Goal: Task Accomplishment & Management: Manage account settings

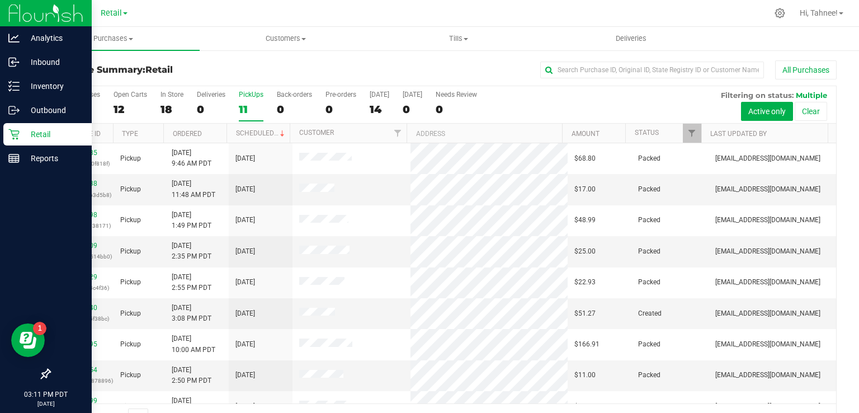
click at [13, 137] on icon at bounding box center [13, 134] width 11 height 11
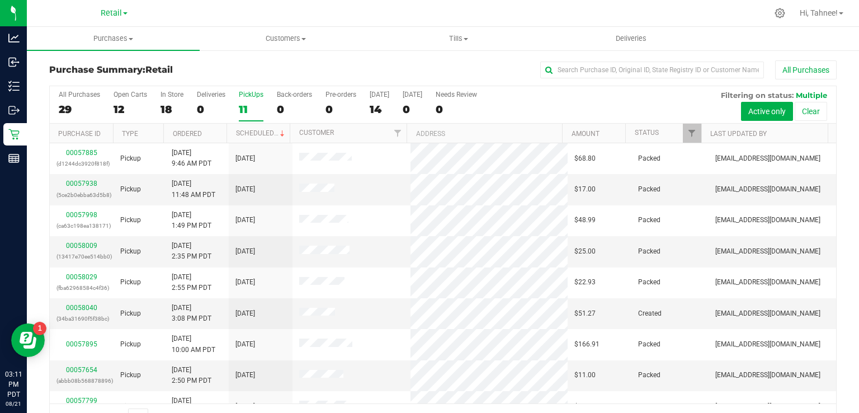
click at [249, 109] on div "11" at bounding box center [251, 109] width 25 height 13
click at [0, 0] on input "PickUps 11" at bounding box center [0, 0] width 0 height 0
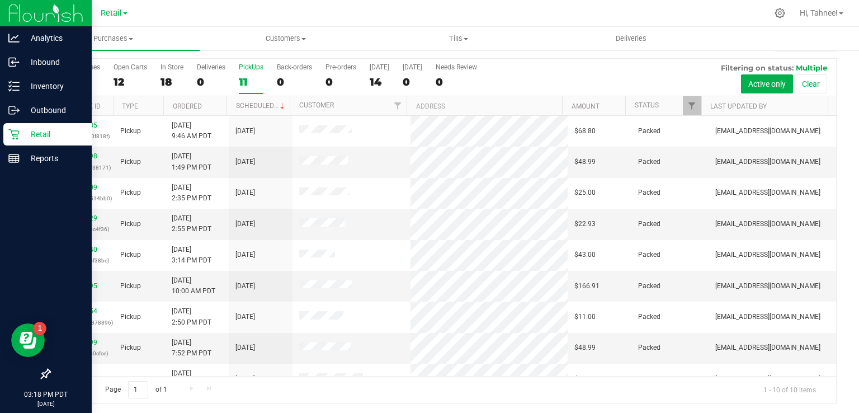
click at [20, 140] on p "Retail" at bounding box center [53, 134] width 67 height 13
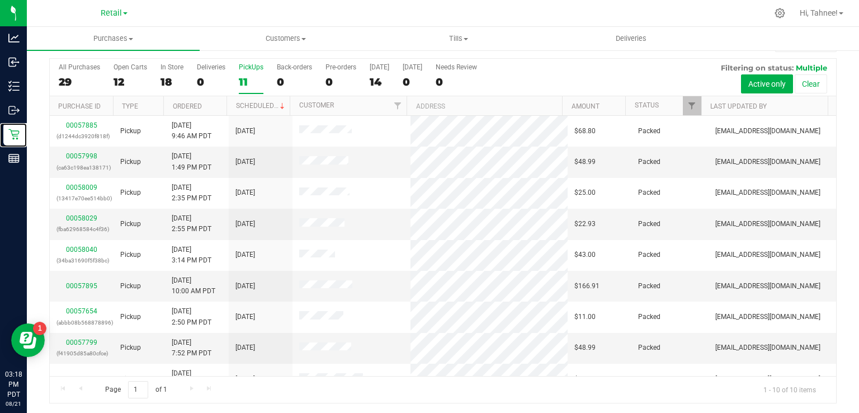
click at [255, 81] on div "11" at bounding box center [251, 82] width 25 height 13
click at [0, 0] on input "PickUps 11" at bounding box center [0, 0] width 0 height 0
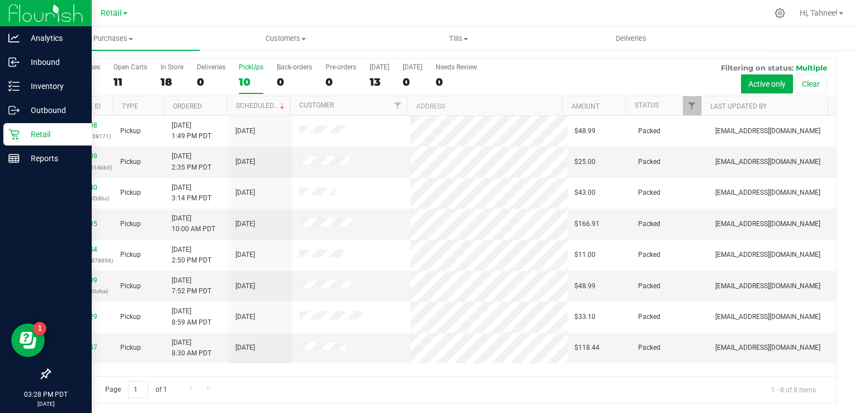
click at [18, 140] on div "Retail" at bounding box center [47, 134] width 88 height 22
click at [49, 138] on p "Retail" at bounding box center [53, 134] width 67 height 13
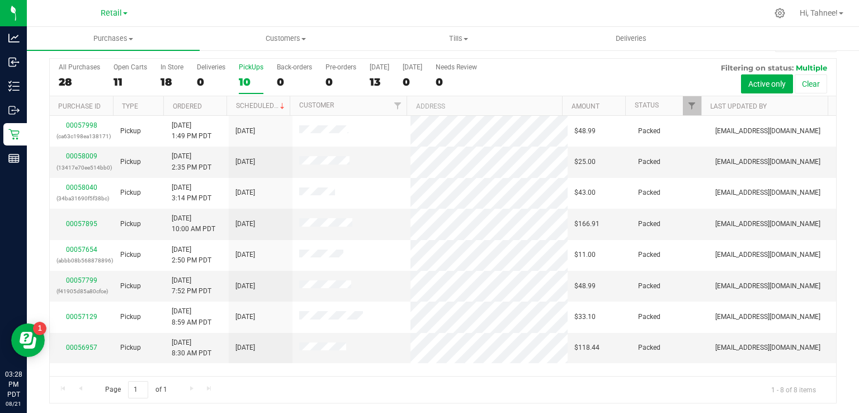
click at [251, 81] on div "10" at bounding box center [251, 82] width 25 height 13
click at [0, 0] on input "PickUps 10" at bounding box center [0, 0] width 0 height 0
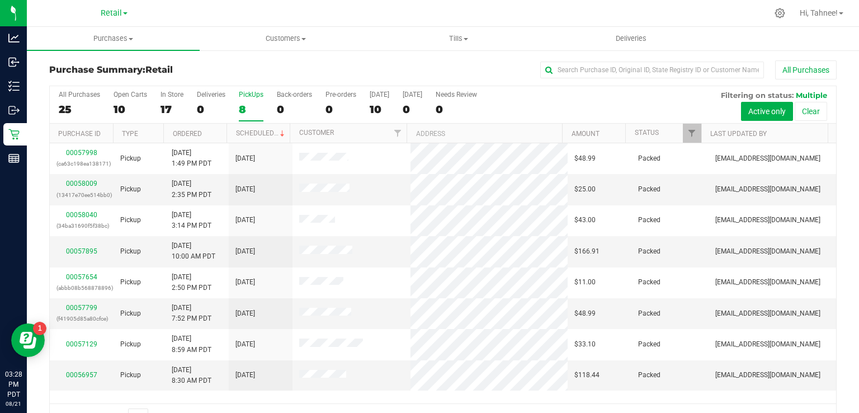
scroll to position [27, 0]
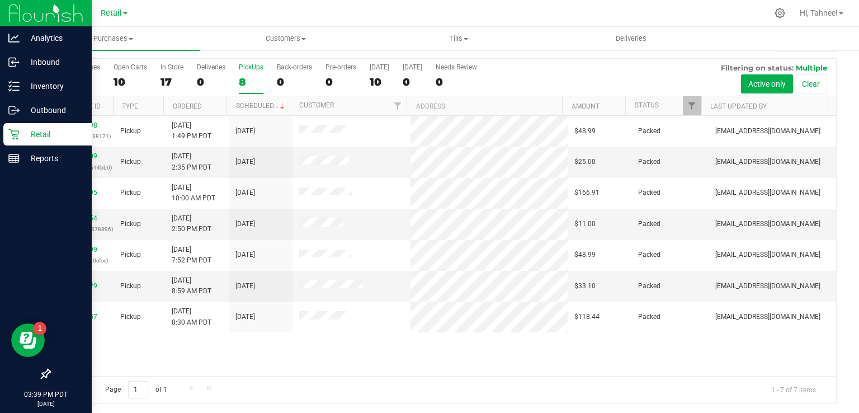
click at [16, 138] on icon at bounding box center [13, 134] width 11 height 11
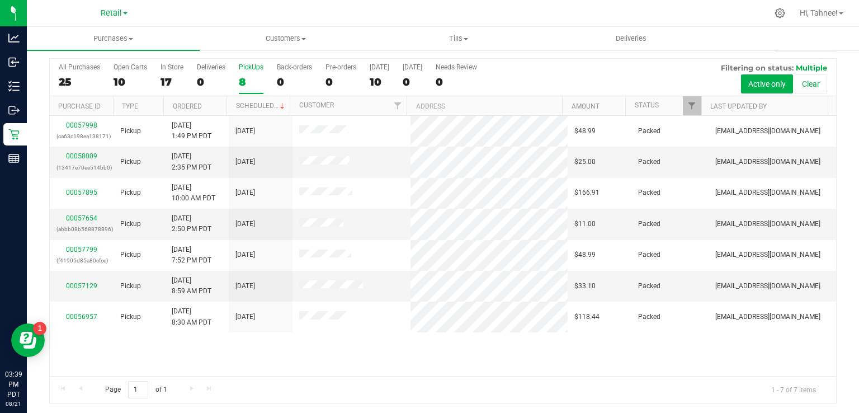
click at [248, 82] on div "8" at bounding box center [251, 82] width 25 height 13
click at [0, 0] on input "PickUps 8" at bounding box center [0, 0] width 0 height 0
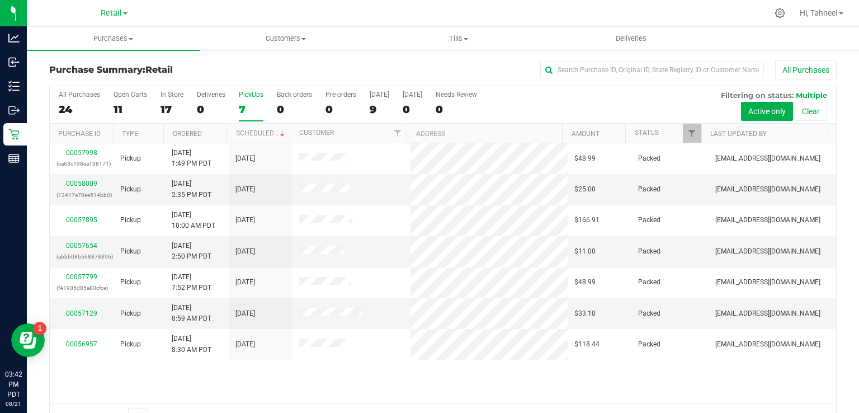
click at [251, 105] on div "7" at bounding box center [251, 109] width 25 height 13
click at [0, 0] on input "PickUps 7" at bounding box center [0, 0] width 0 height 0
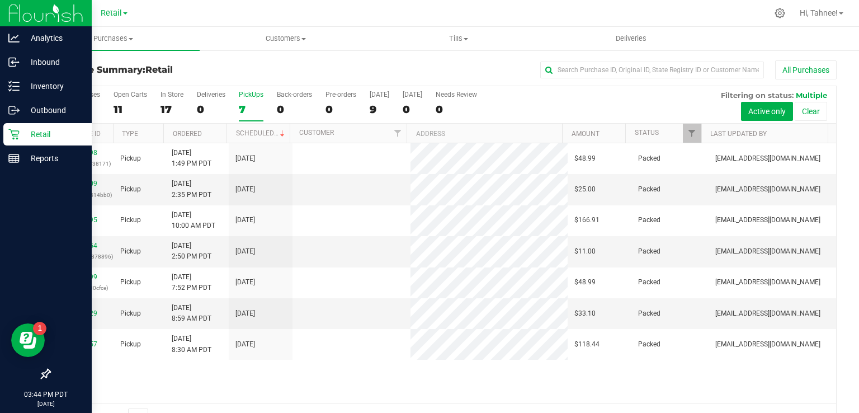
click at [2, 131] on link "Retail" at bounding box center [46, 135] width 92 height 24
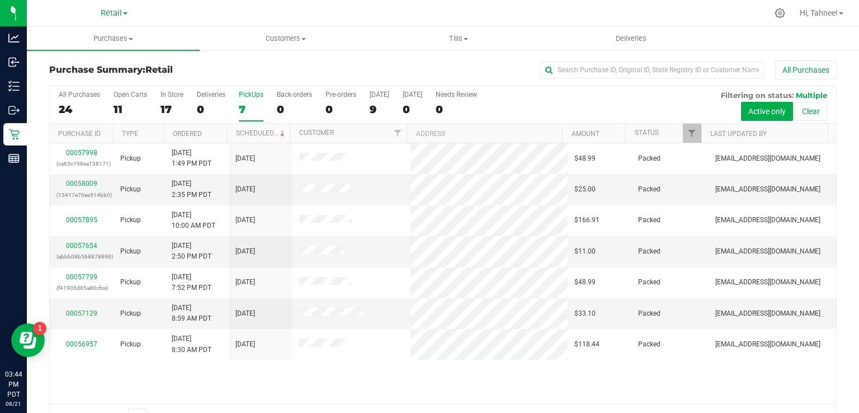
click at [246, 92] on div "PickUps" at bounding box center [251, 95] width 25 height 8
click at [0, 0] on input "PickUps 7" at bounding box center [0, 0] width 0 height 0
click at [841, 13] on span at bounding box center [841, 13] width 4 height 2
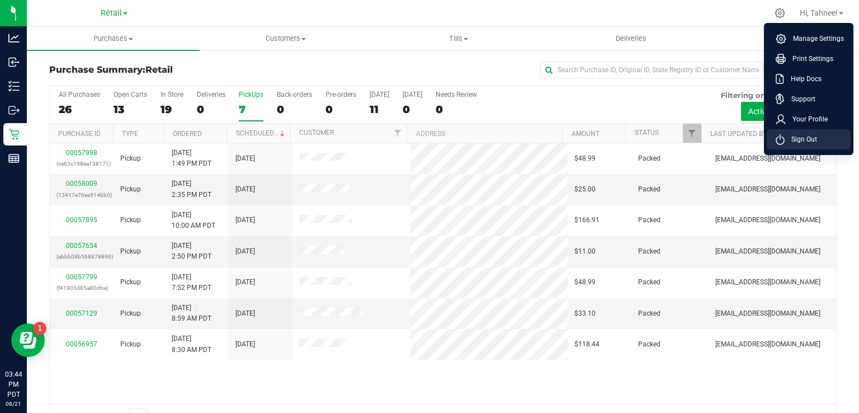
click at [806, 140] on span "Sign Out" at bounding box center [801, 139] width 32 height 11
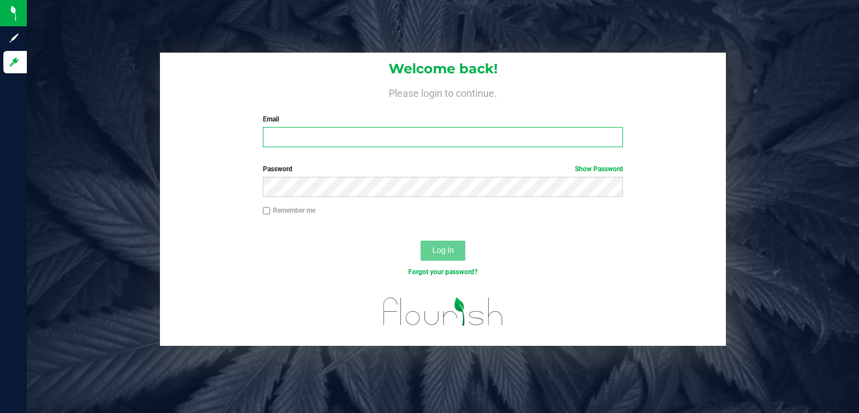
click at [411, 135] on input "Email" at bounding box center [443, 137] width 361 height 20
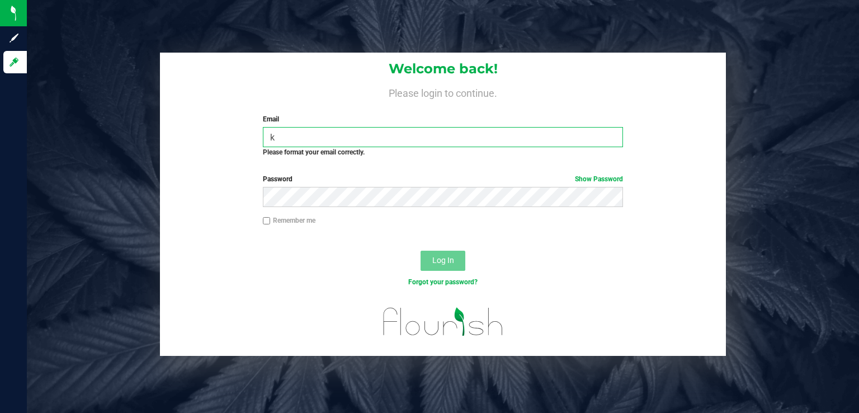
type input "[EMAIL_ADDRESS][DOMAIN_NAME]"
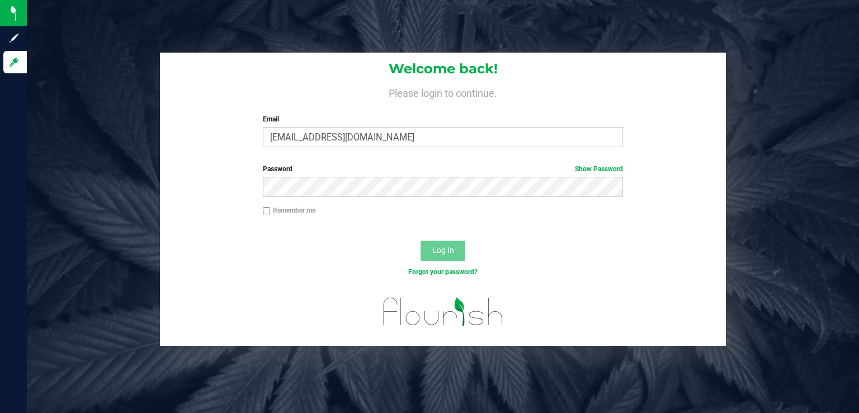
click at [379, 171] on label "Password Show Password" at bounding box center [443, 169] width 361 height 10
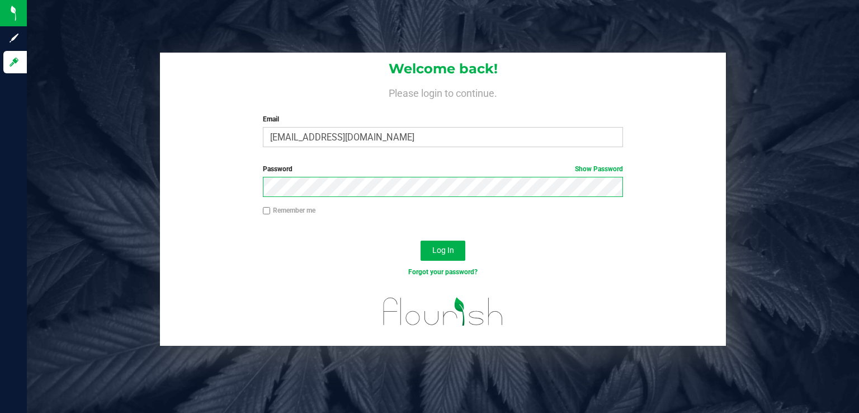
click at [421, 241] on button "Log In" at bounding box center [443, 251] width 45 height 20
